Goal: Information Seeking & Learning: Learn about a topic

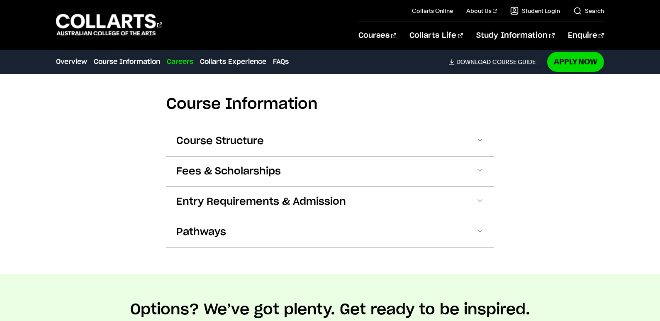
scroll to position [890, 0]
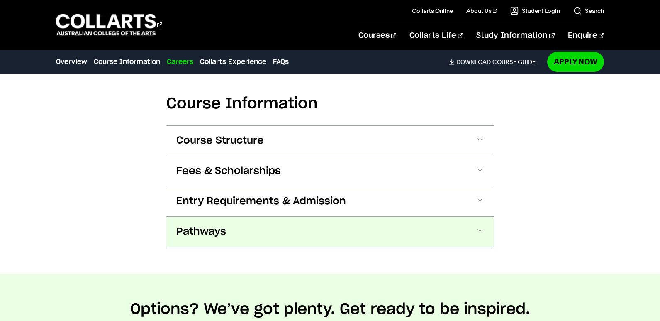
click at [212, 225] on span "Pathways" at bounding box center [201, 231] width 50 height 13
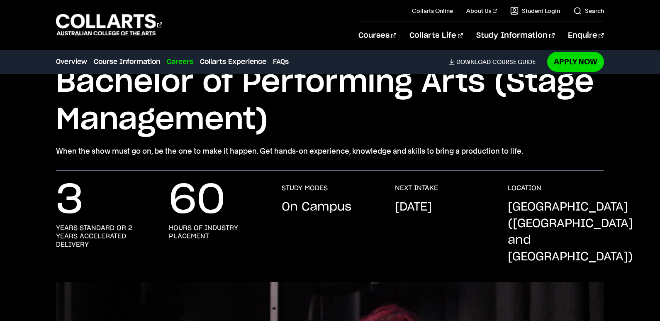
scroll to position [0, 0]
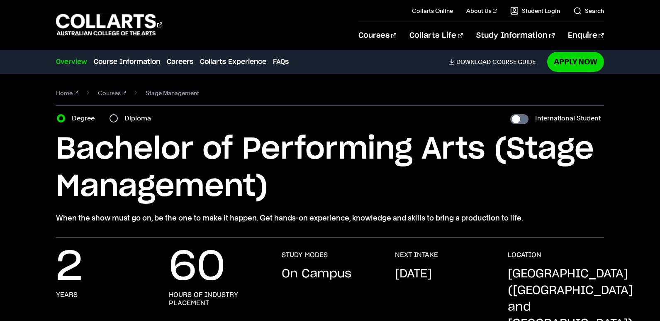
drag, startPoint x: 519, startPoint y: 136, endPoint x: 481, endPoint y: 161, distance: 45.8
click at [519, 136] on h1 "Bachelor of Performing Arts (Stage Management)" at bounding box center [330, 168] width 548 height 75
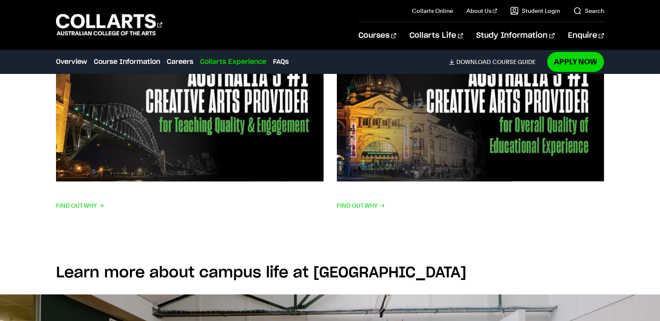
scroll to position [1623, 0]
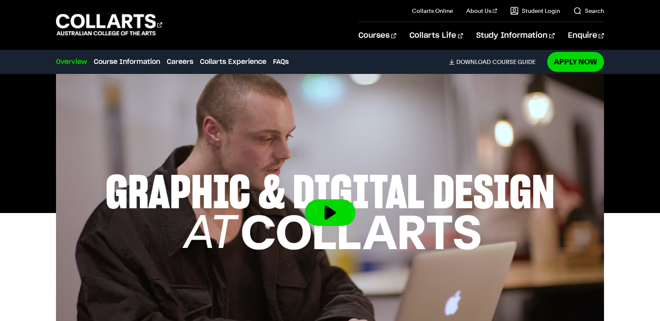
scroll to position [291, 0]
